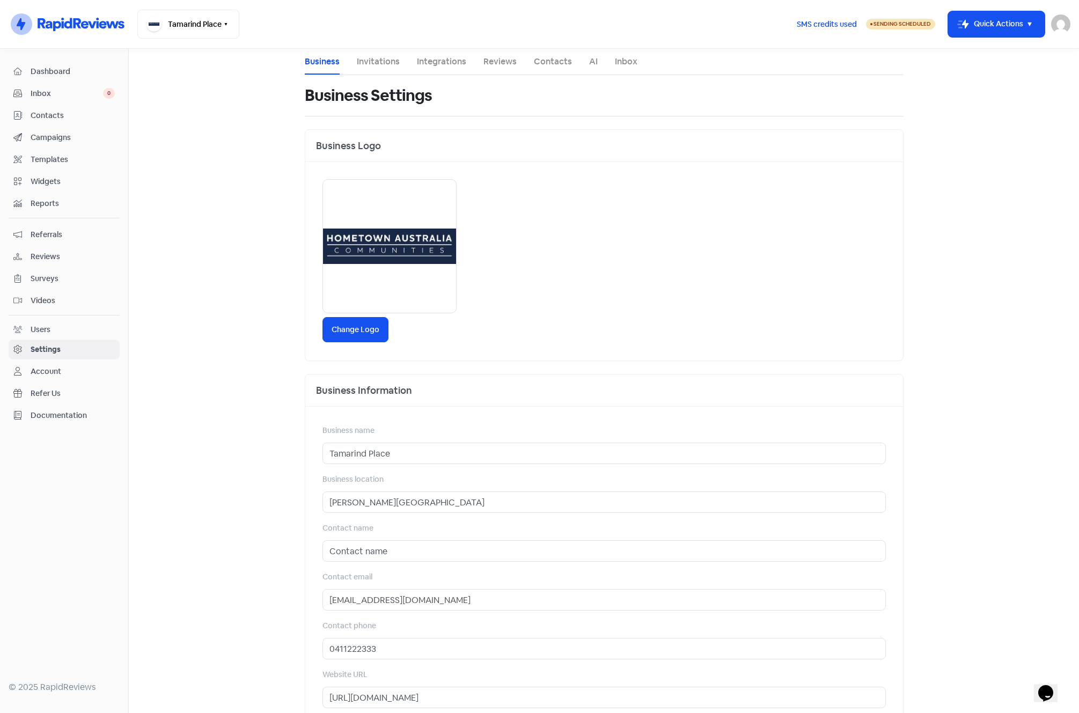
scroll to position [133, 0]
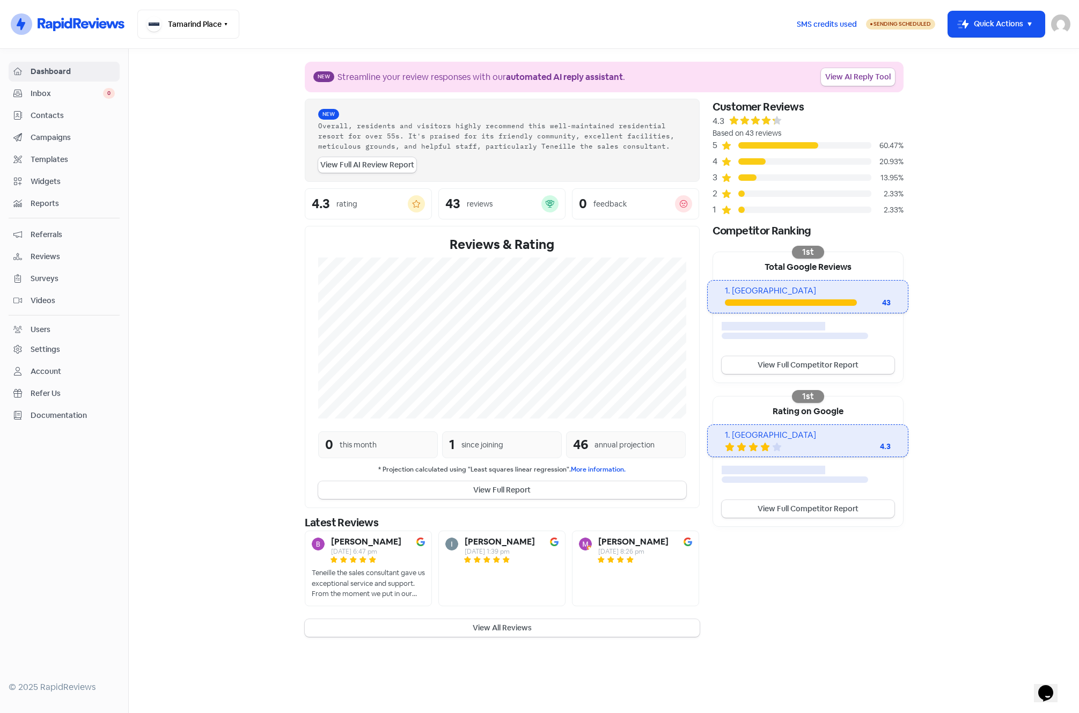
click at [1066, 27] on img at bounding box center [1060, 23] width 19 height 19
click at [978, 97] on link "Sign out" at bounding box center [1002, 98] width 136 height 17
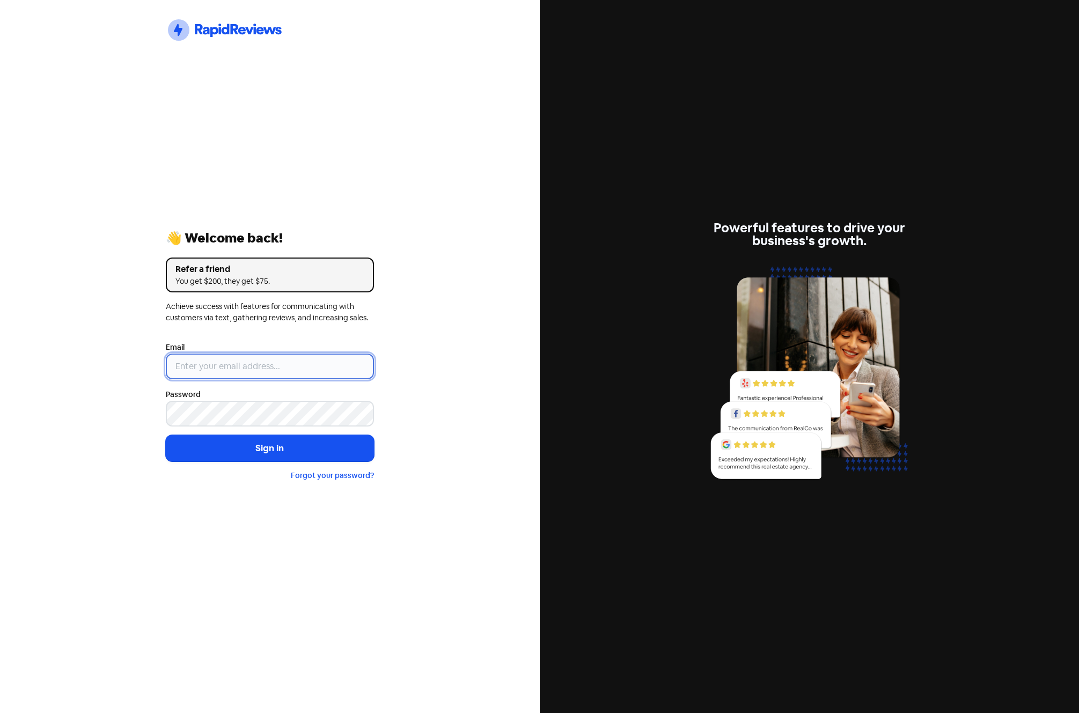
type input "[EMAIL_ADDRESS][DOMAIN_NAME]"
drag, startPoint x: 309, startPoint y: 369, endPoint x: 10, endPoint y: 369, distance: 299.5
click at [35, 371] on div "Icon For Thunder-circle 👋 Welcome back! Refer a friend You get $200, they get $…" at bounding box center [270, 356] width 540 height 713
click at [129, 184] on div "Icon For Thunder-circle 👋 Welcome back! Refer a friend You get $200, they get $…" at bounding box center [270, 356] width 540 height 713
